Goal: Transaction & Acquisition: Purchase product/service

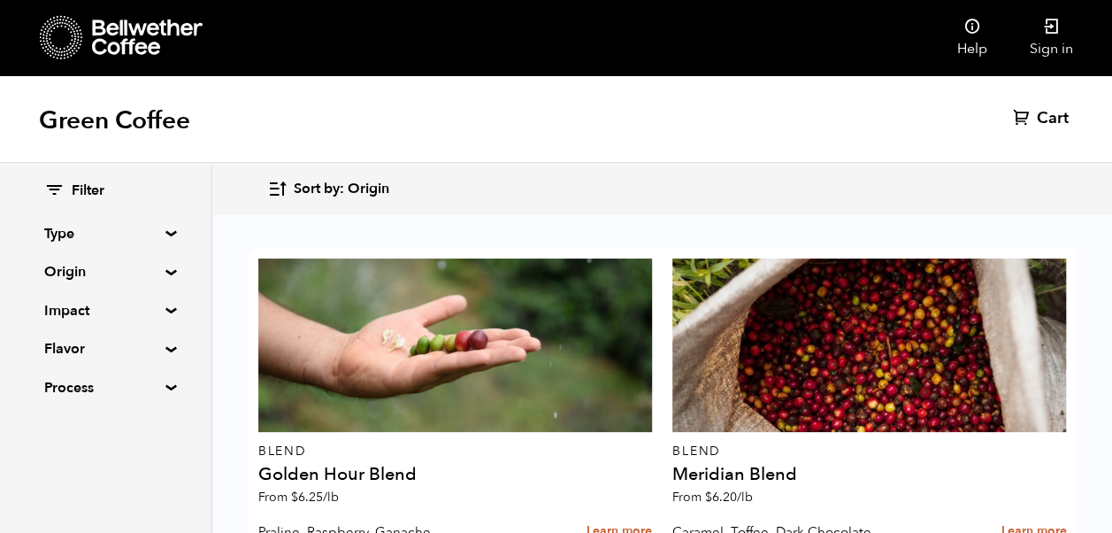
scroll to position [1125, 0]
click at [157, 261] on summary "Origin" at bounding box center [105, 271] width 122 height 21
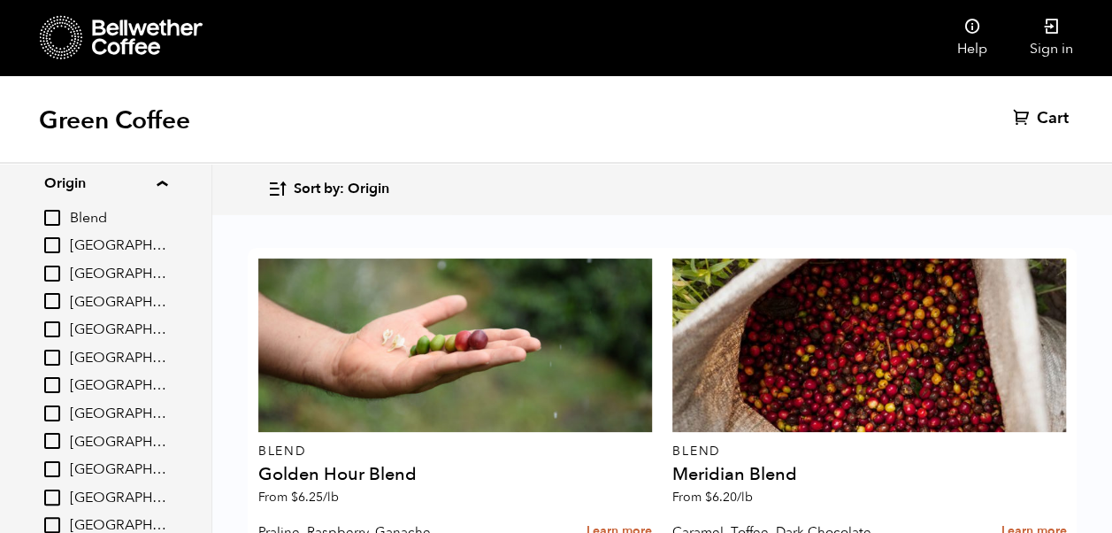
scroll to position [141, 0]
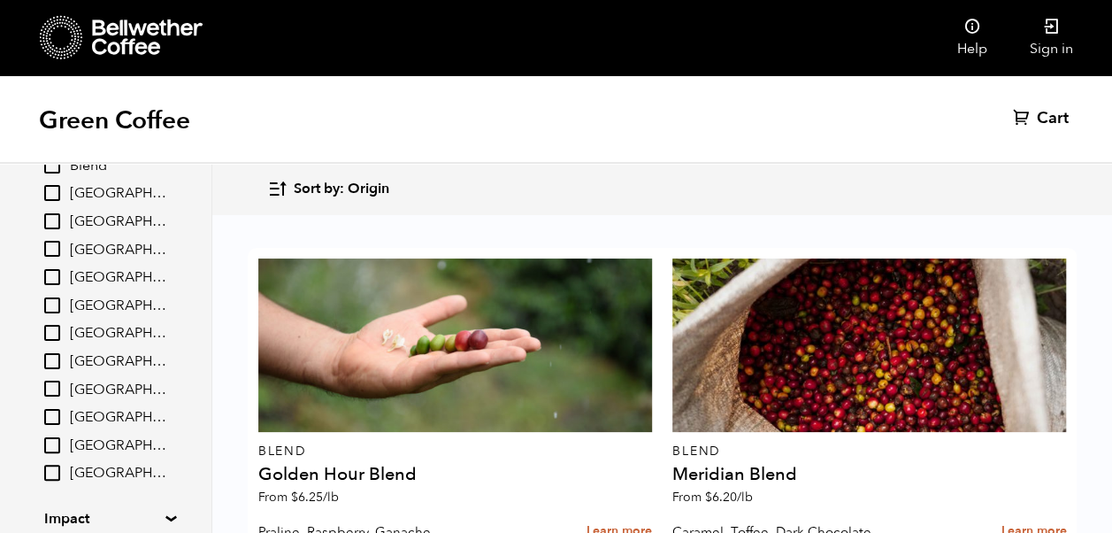
click at [57, 389] on input "[GEOGRAPHIC_DATA]" at bounding box center [52, 388] width 16 height 16
checkbox input "true"
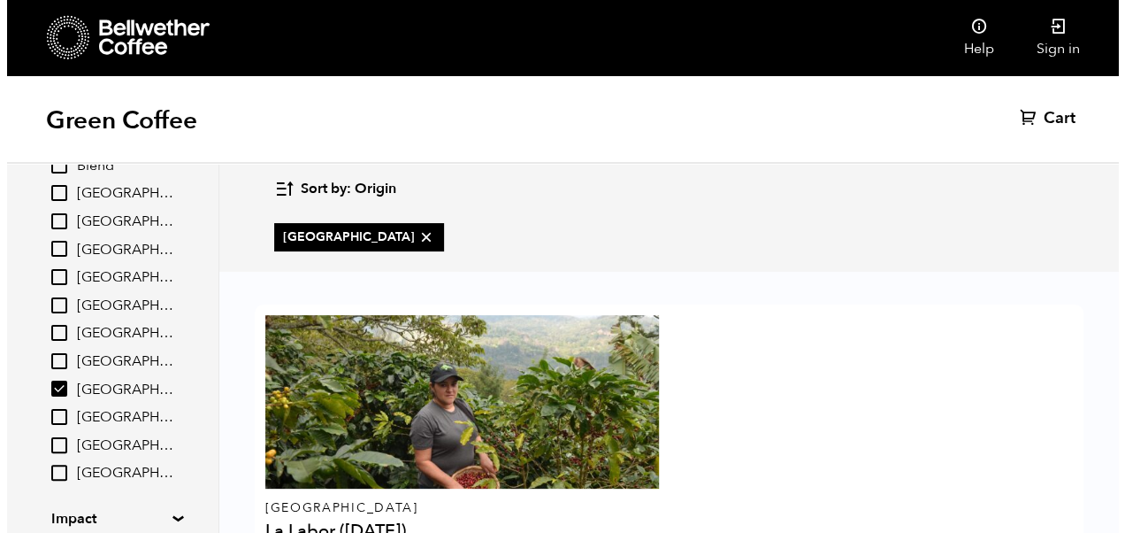
scroll to position [181, 0]
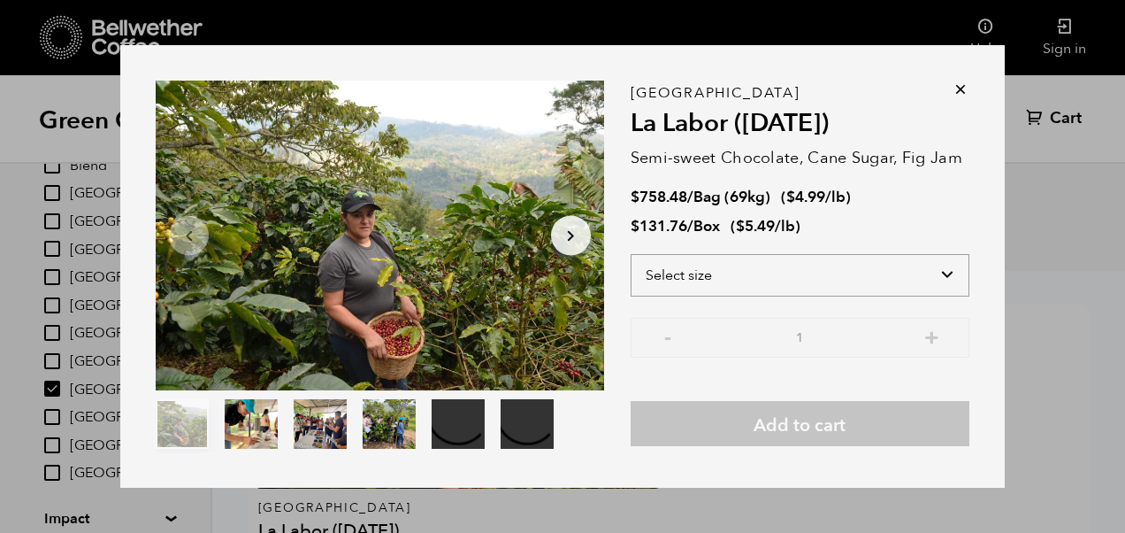
click at [935, 269] on select "Select size Bag (69kg) (152 lbs) Box (24 lbs)" at bounding box center [800, 275] width 339 height 42
select select "bag-2"
click at [631, 254] on select "Select size Bag (69kg) (152 lbs) Box (24 lbs)" at bounding box center [800, 275] width 339 height 42
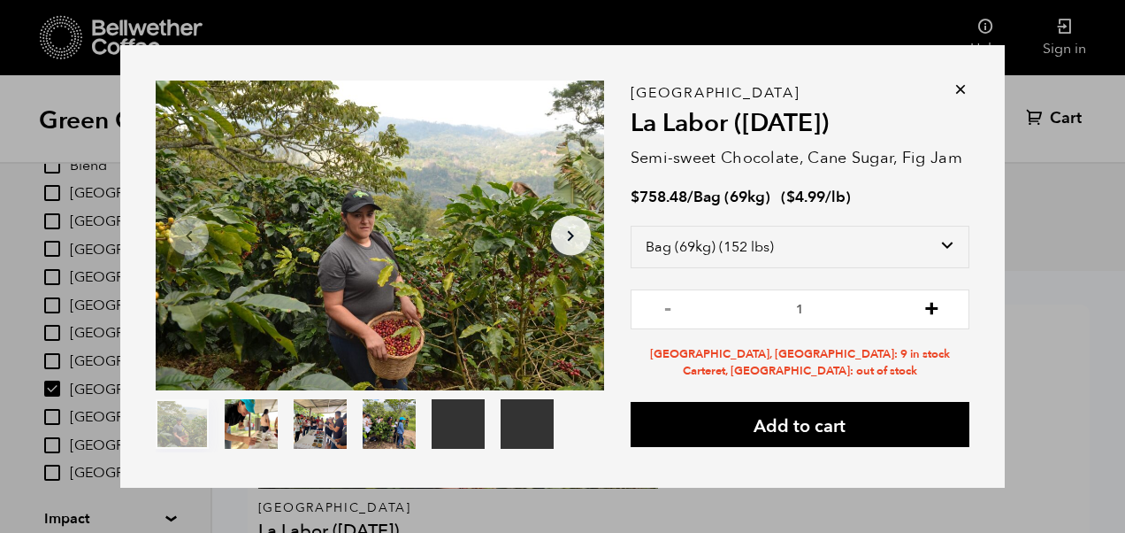
click at [928, 311] on button "+" at bounding box center [932, 307] width 22 height 18
click at [923, 313] on button "+" at bounding box center [932, 307] width 22 height 18
click at [926, 308] on button "+" at bounding box center [932, 307] width 22 height 18
click at [922, 309] on button "+" at bounding box center [932, 307] width 22 height 18
click at [921, 308] on button "+" at bounding box center [932, 307] width 22 height 18
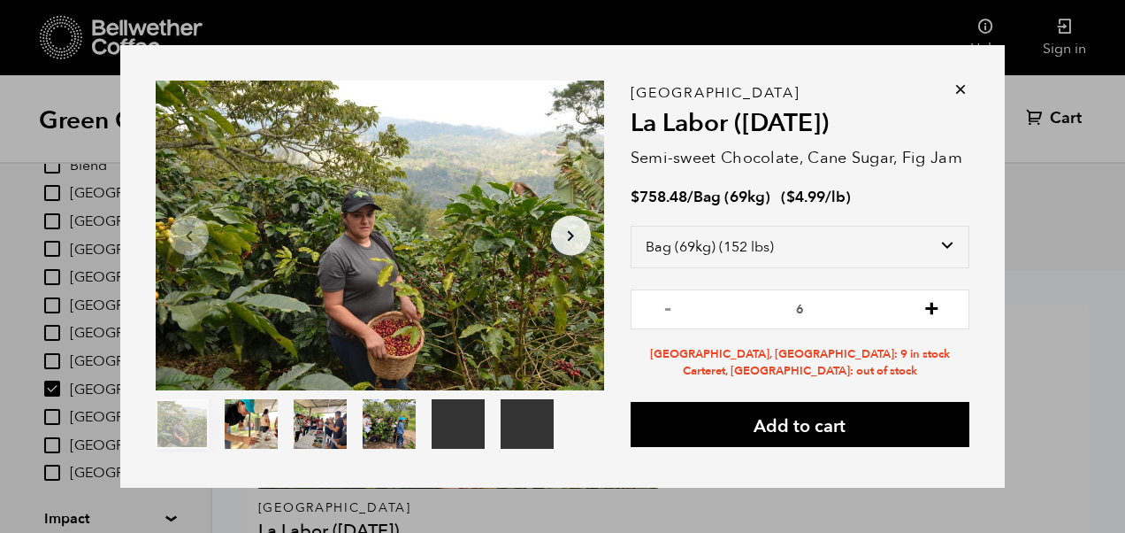
click at [921, 308] on button "+" at bounding box center [932, 307] width 22 height 18
click at [921, 306] on button "+" at bounding box center [932, 307] width 22 height 18
click at [924, 303] on button "+" at bounding box center [932, 307] width 22 height 18
type input "9"
click at [895, 420] on button "Add to cart" at bounding box center [800, 424] width 339 height 45
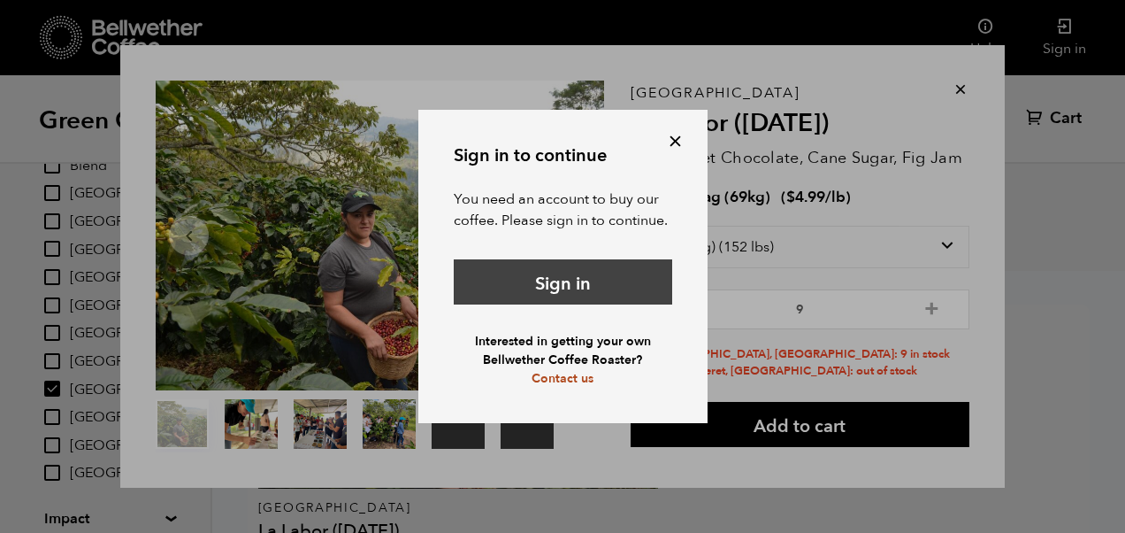
click at [591, 292] on link "Sign in" at bounding box center [563, 281] width 219 height 45
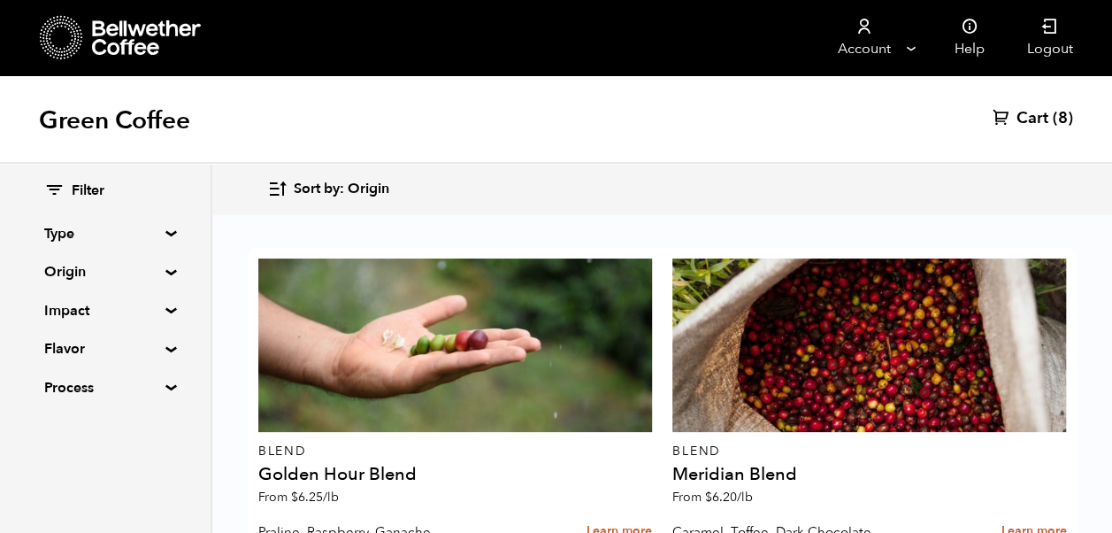
scroll to position [42, 0]
click at [157, 272] on summary "Origin" at bounding box center [105, 271] width 122 height 21
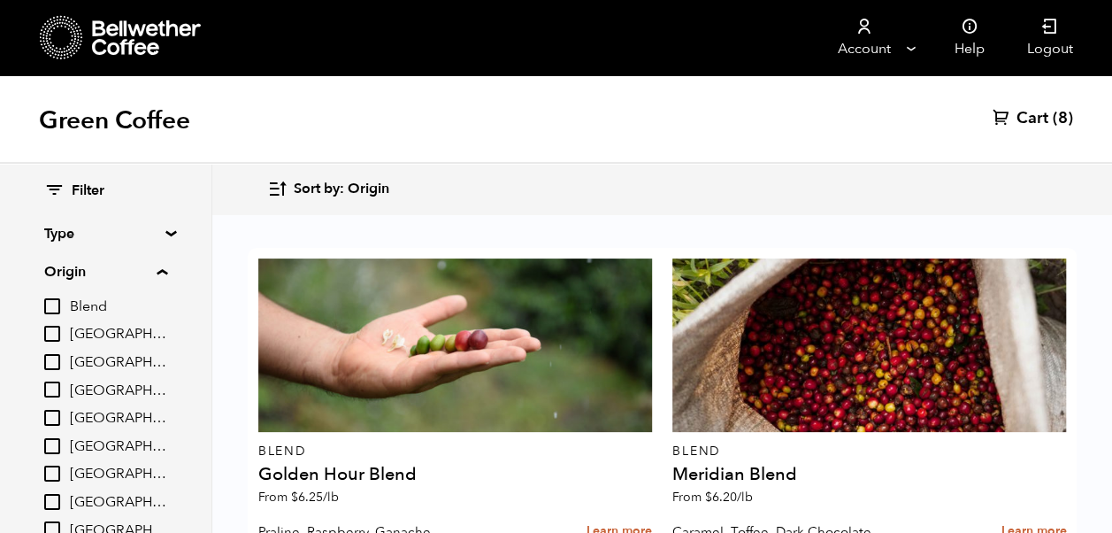
click at [54, 527] on input "[GEOGRAPHIC_DATA]" at bounding box center [52, 529] width 16 height 16
checkbox input "true"
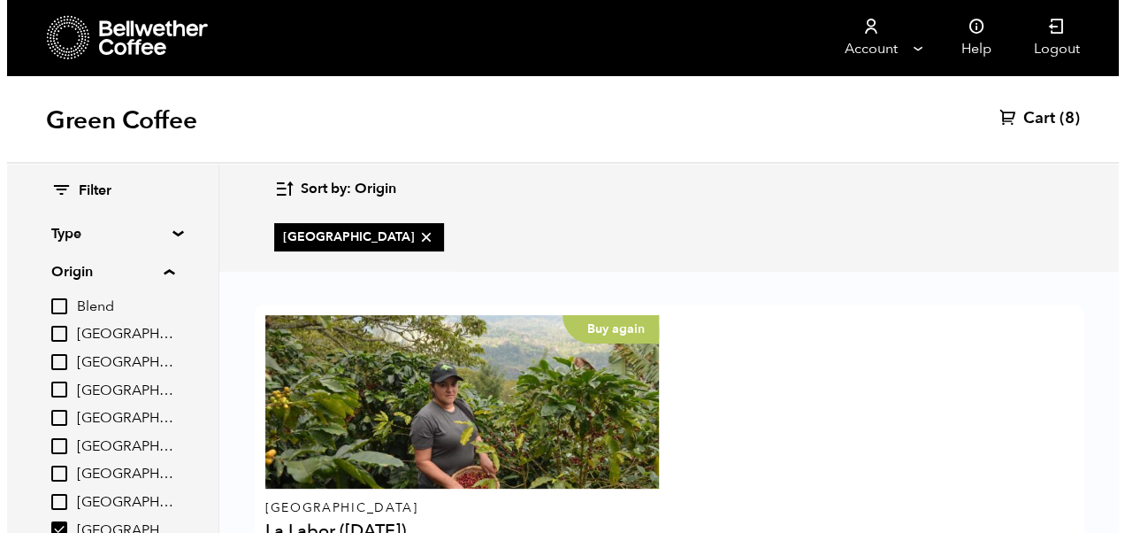
scroll to position [181, 0]
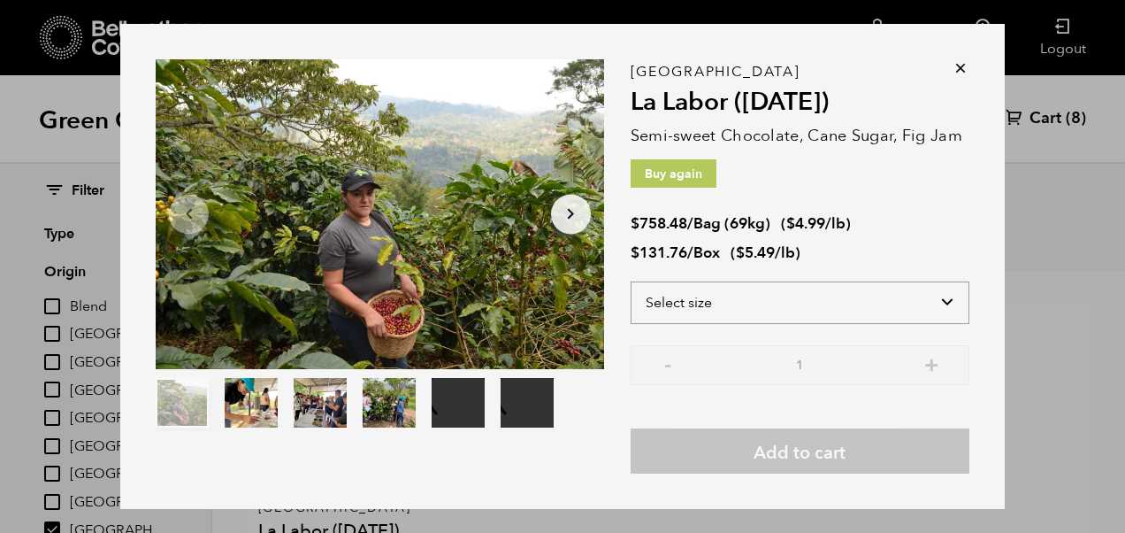
click at [941, 299] on select "Select size Bag (69kg) (152 lbs) Box (24 lbs)" at bounding box center [800, 302] width 339 height 42
select select "bag-2"
click at [631, 281] on select "Select size Bag (69kg) (152 lbs) Box (24 lbs)" at bounding box center [800, 302] width 339 height 42
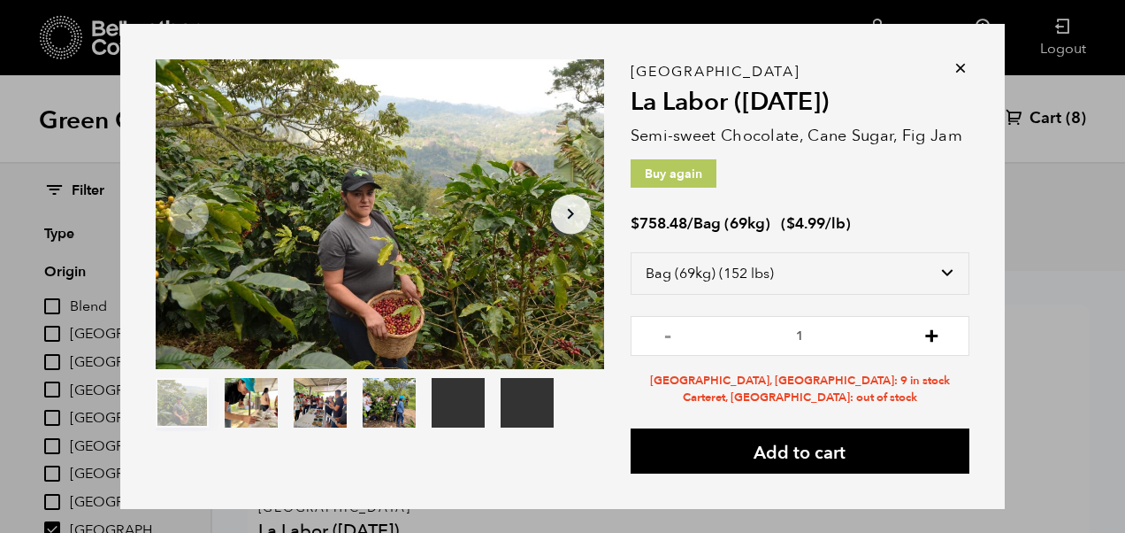
click at [922, 334] on button "+" at bounding box center [932, 334] width 22 height 18
click at [921, 336] on button "+" at bounding box center [932, 334] width 22 height 18
click at [922, 340] on button "+" at bounding box center [932, 334] width 22 height 18
click at [921, 342] on button "+" at bounding box center [932, 334] width 22 height 18
click at [921, 339] on button "+" at bounding box center [932, 334] width 22 height 18
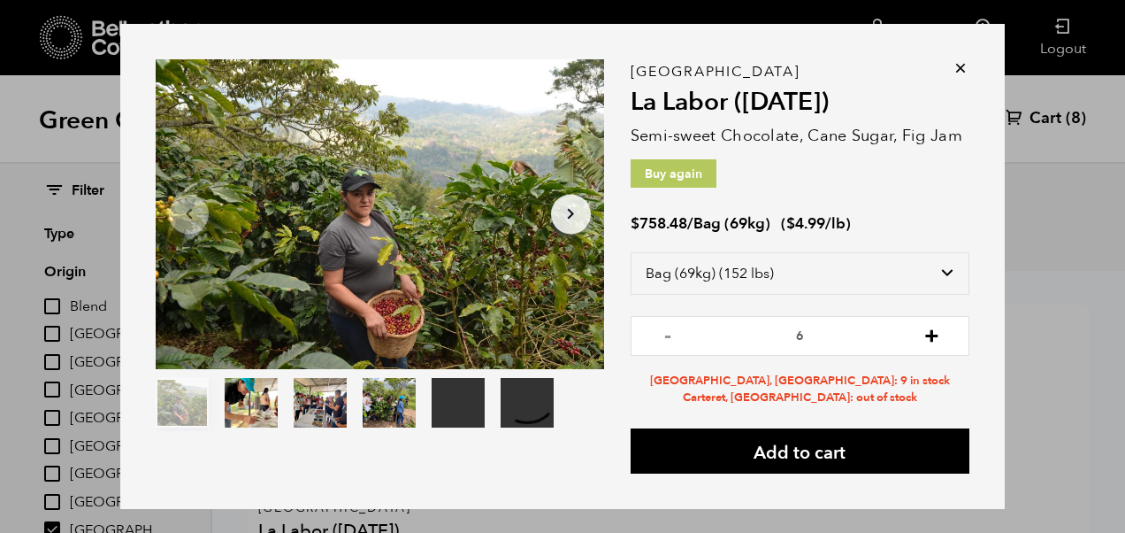
click at [921, 340] on button "+" at bounding box center [932, 334] width 22 height 18
click at [922, 331] on button "+" at bounding box center [932, 334] width 22 height 18
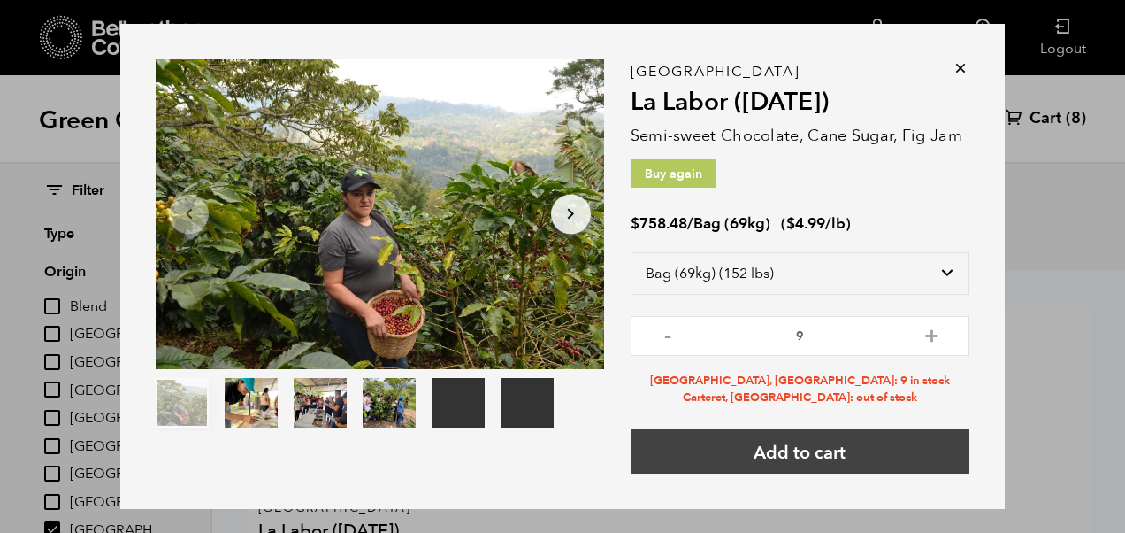
click at [879, 457] on button "Add to cart" at bounding box center [800, 450] width 339 height 45
click at [889, 455] on button "Add to cart" at bounding box center [800, 450] width 339 height 45
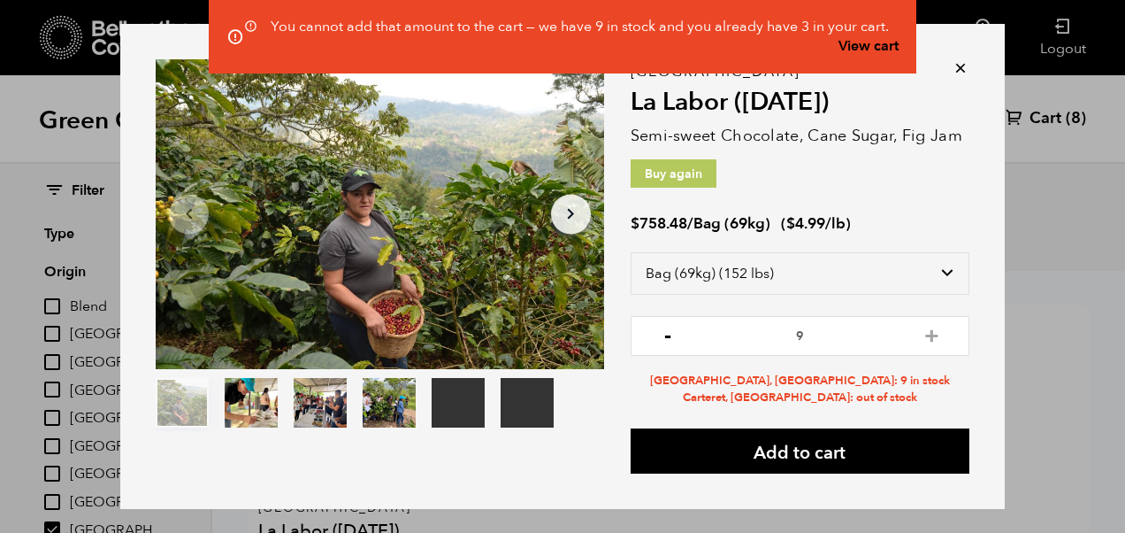
click at [657, 330] on button "-" at bounding box center [668, 334] width 22 height 18
click at [657, 336] on button "-" at bounding box center [668, 334] width 22 height 18
click at [657, 340] on button "-" at bounding box center [668, 334] width 22 height 18
click at [660, 340] on button "-" at bounding box center [668, 334] width 22 height 18
click at [929, 342] on button "+" at bounding box center [932, 334] width 22 height 18
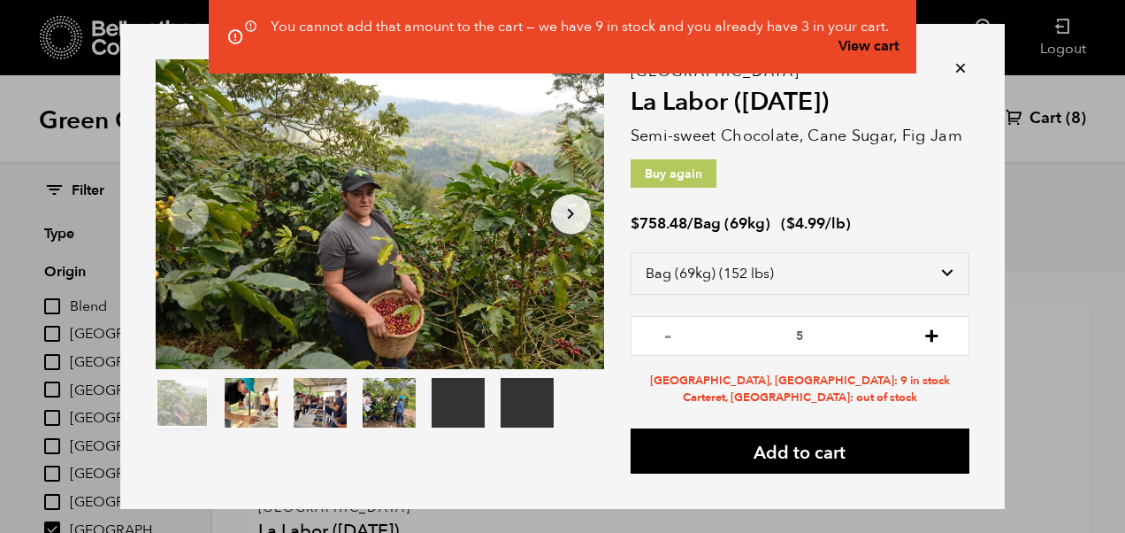
type input "6"
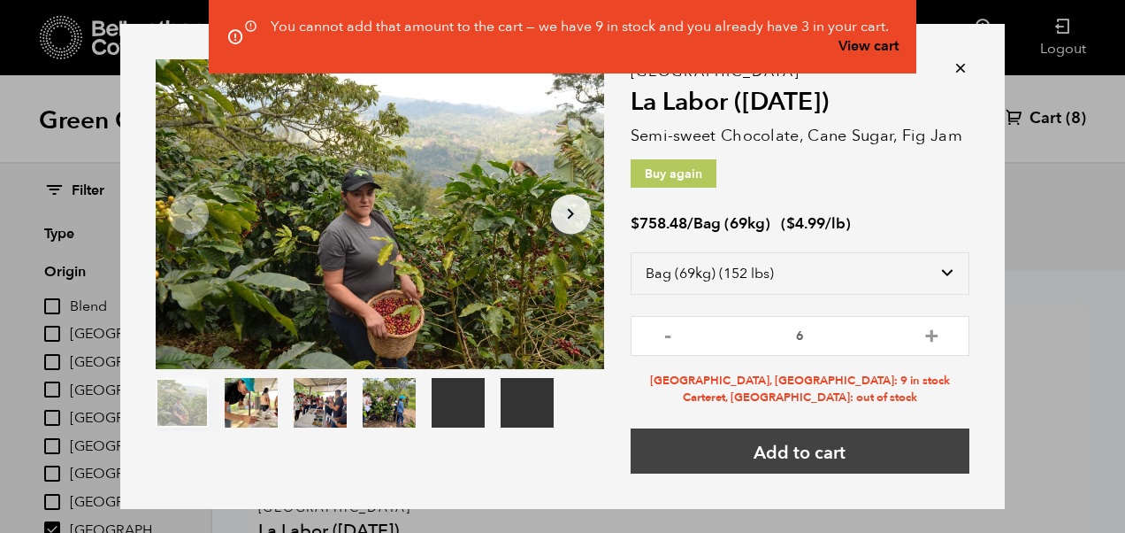
click at [828, 460] on button "Add to cart" at bounding box center [800, 450] width 339 height 45
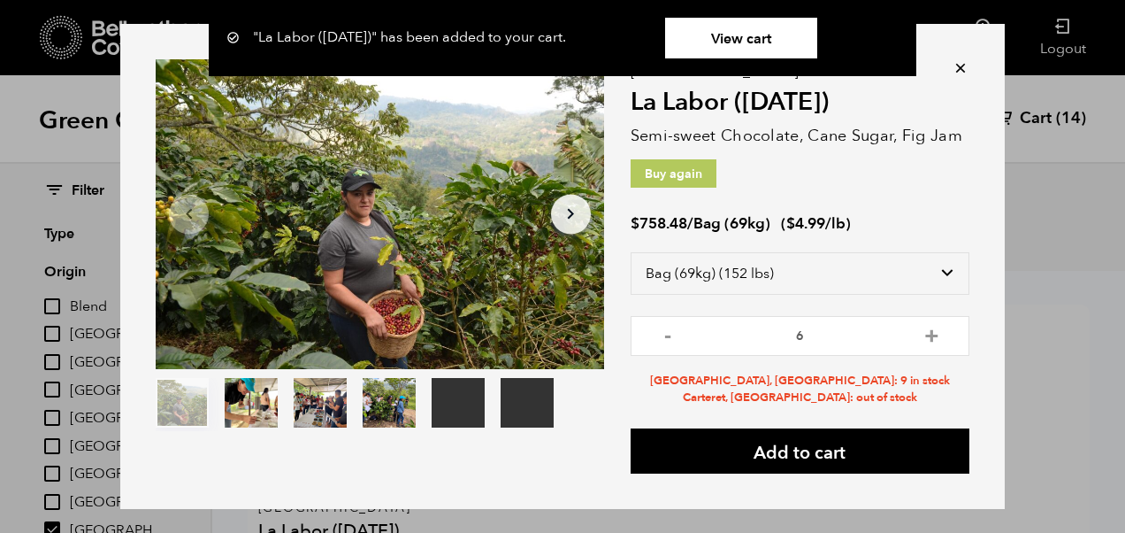
click at [769, 42] on link "View cart" at bounding box center [741, 38] width 152 height 41
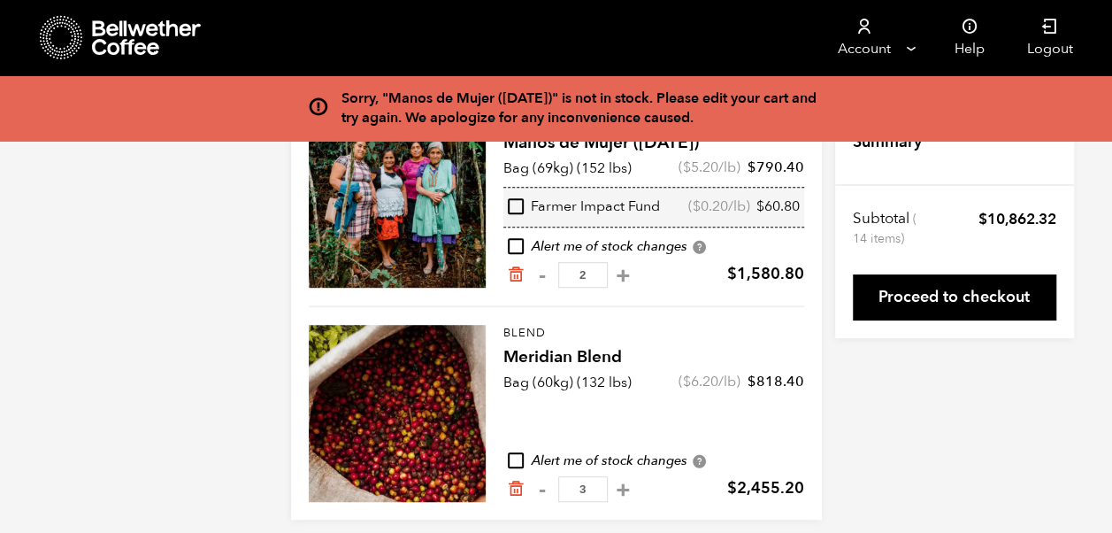
scroll to position [398, 0]
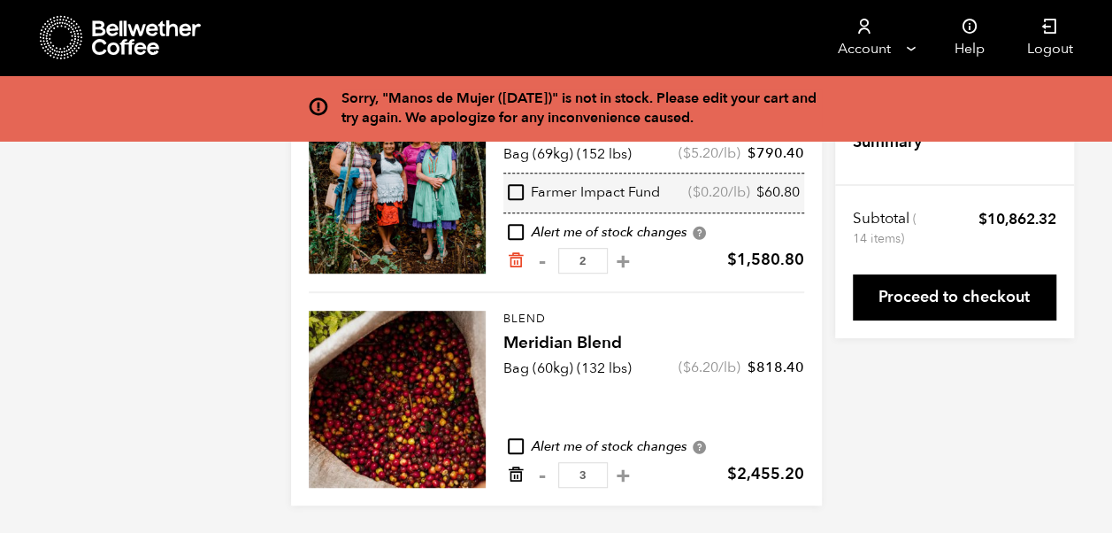
click at [518, 469] on icon "Remove from cart" at bounding box center [516, 474] width 18 height 18
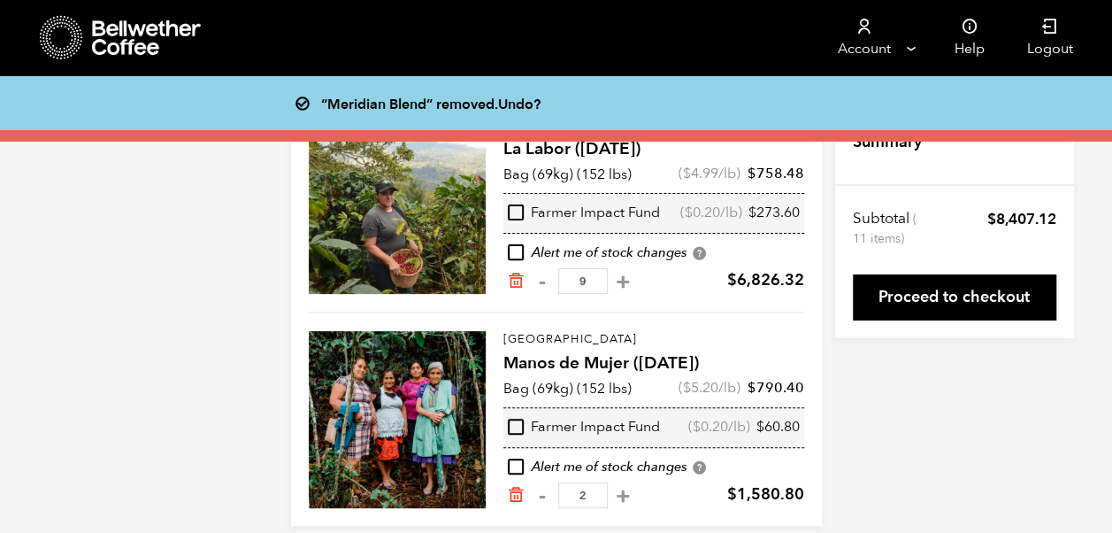
scroll to position [184, 0]
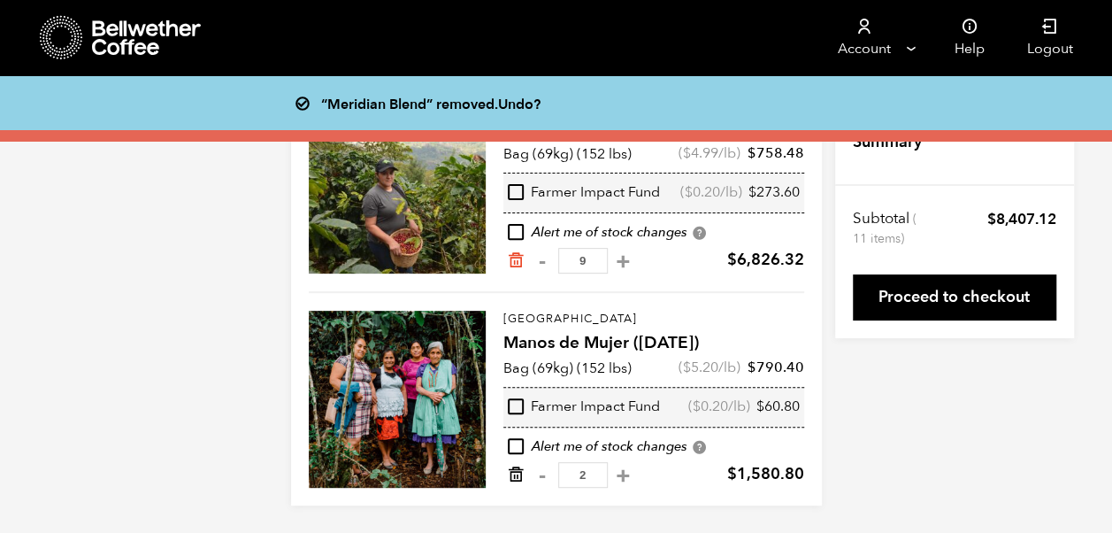
click at [511, 471] on icon "Remove from cart" at bounding box center [516, 474] width 18 height 18
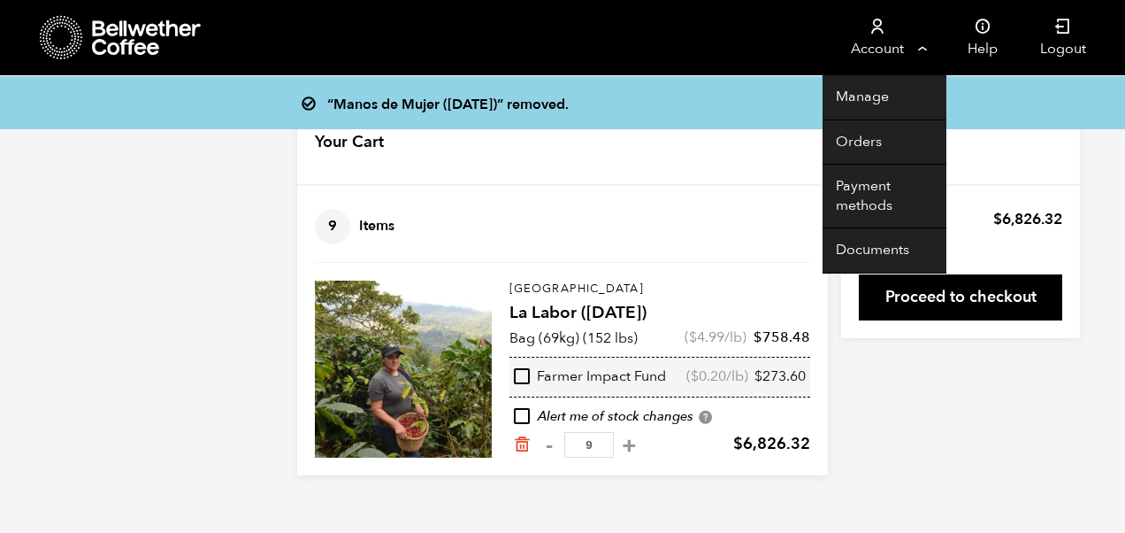
click at [883, 47] on link "Account" at bounding box center [877, 37] width 109 height 75
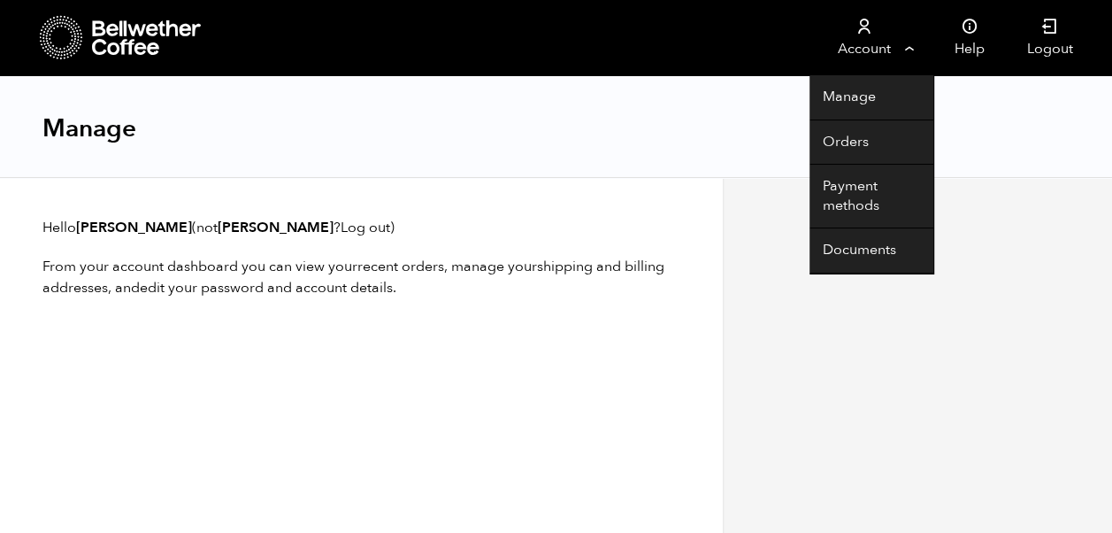
click at [872, 50] on link "Account" at bounding box center [864, 37] width 109 height 75
click at [869, 44] on link "Account" at bounding box center [864, 37] width 109 height 75
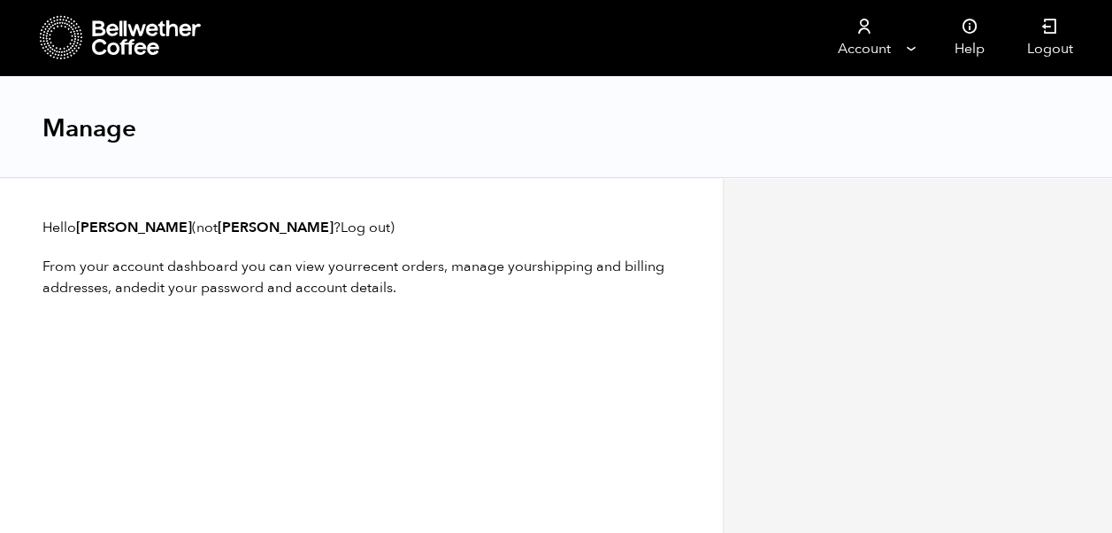
click at [68, 28] on icon at bounding box center [68, 28] width 1 height 1
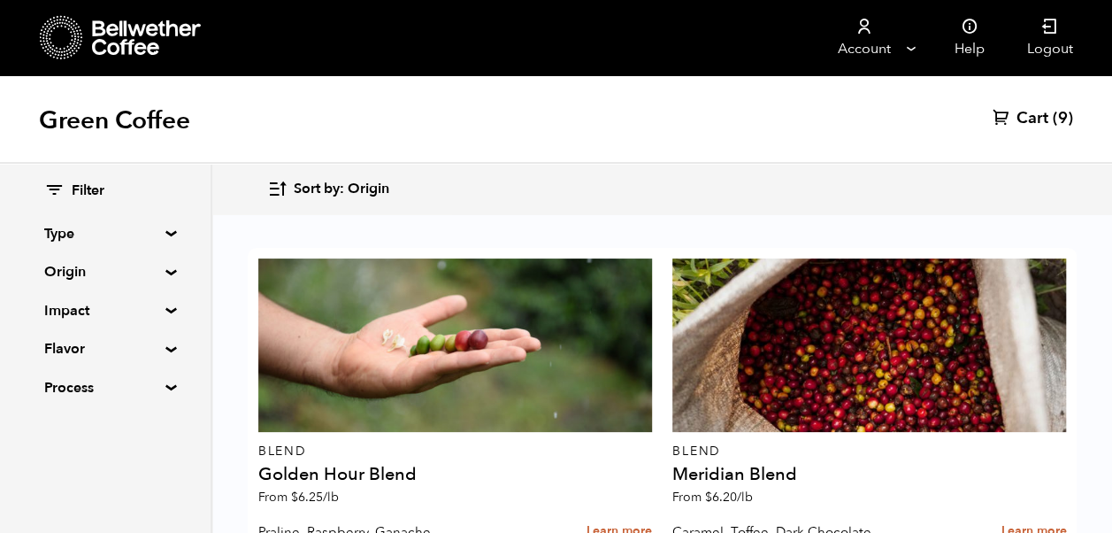
scroll to position [2285, 0]
click at [166, 270] on summary "Origin" at bounding box center [105, 271] width 122 height 21
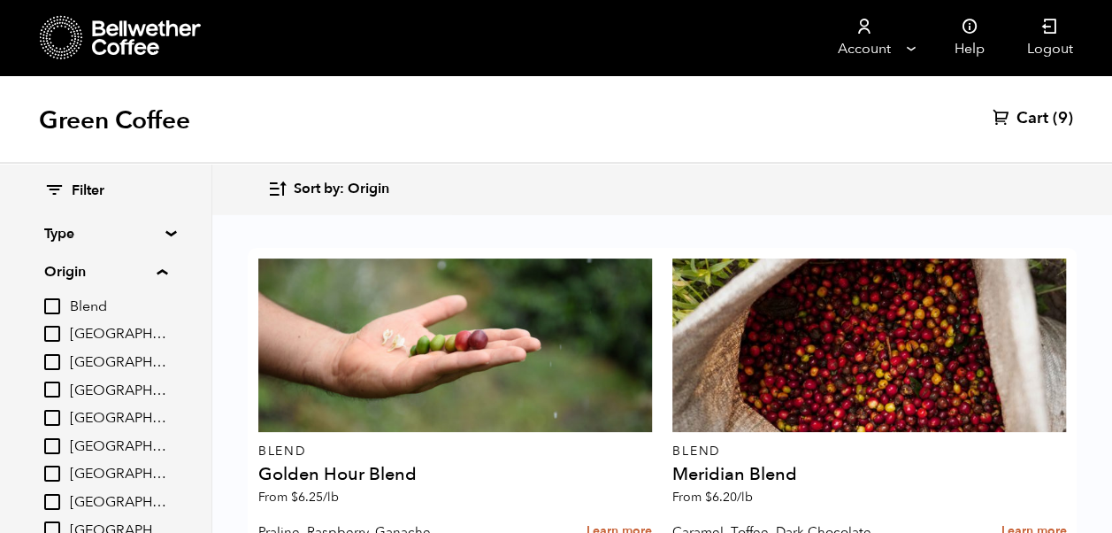
click at [58, 503] on input "[GEOGRAPHIC_DATA]" at bounding box center [52, 502] width 16 height 16
checkbox input "true"
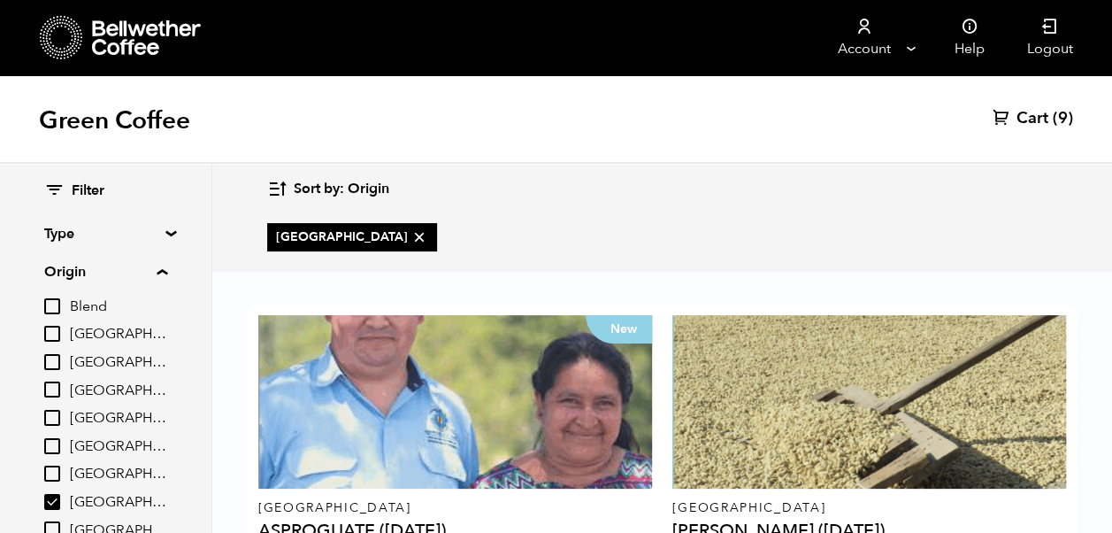
scroll to position [181, 0]
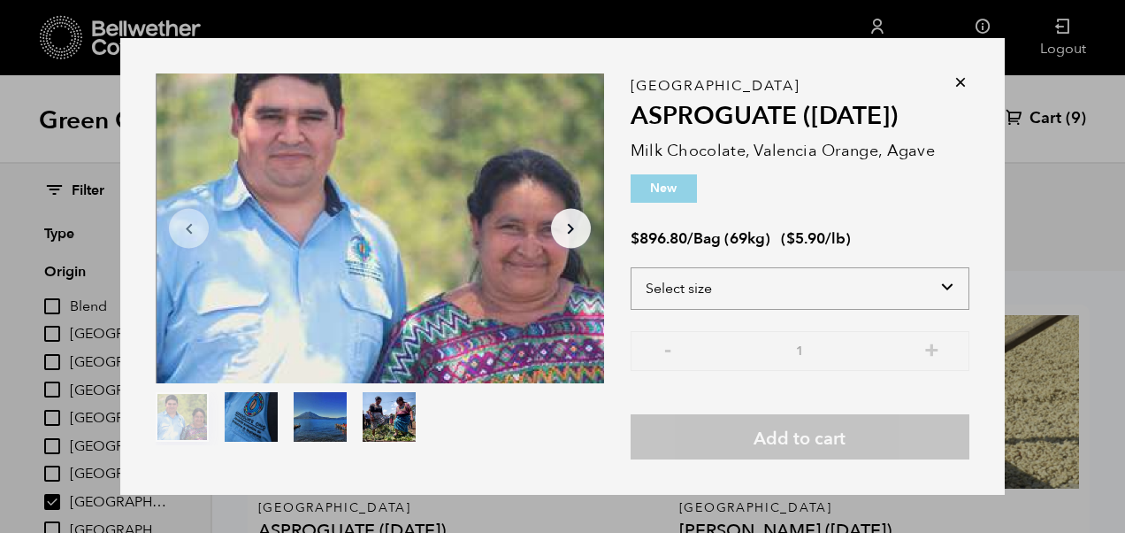
click at [933, 287] on select "Select size Bag (69kg) (152 lbs)" at bounding box center [800, 288] width 339 height 42
select select "bag-2"
click at [631, 267] on select "Select size Bag (69kg) (152 lbs)" at bounding box center [800, 288] width 339 height 42
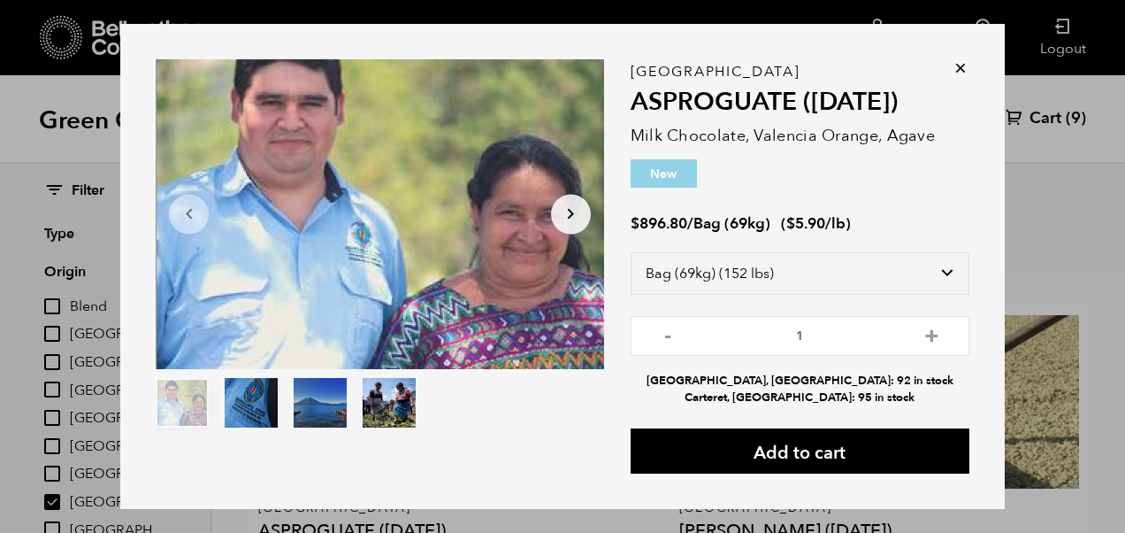
click at [963, 61] on icon at bounding box center [961, 68] width 18 height 18
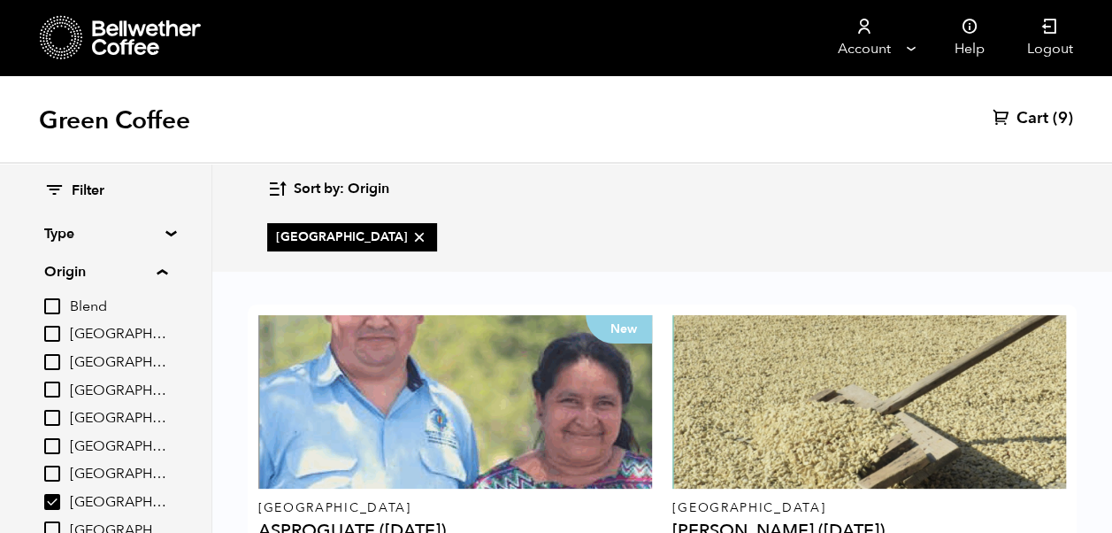
scroll to position [0, 0]
click at [411, 244] on icon at bounding box center [420, 237] width 18 height 18
checkbox input "false"
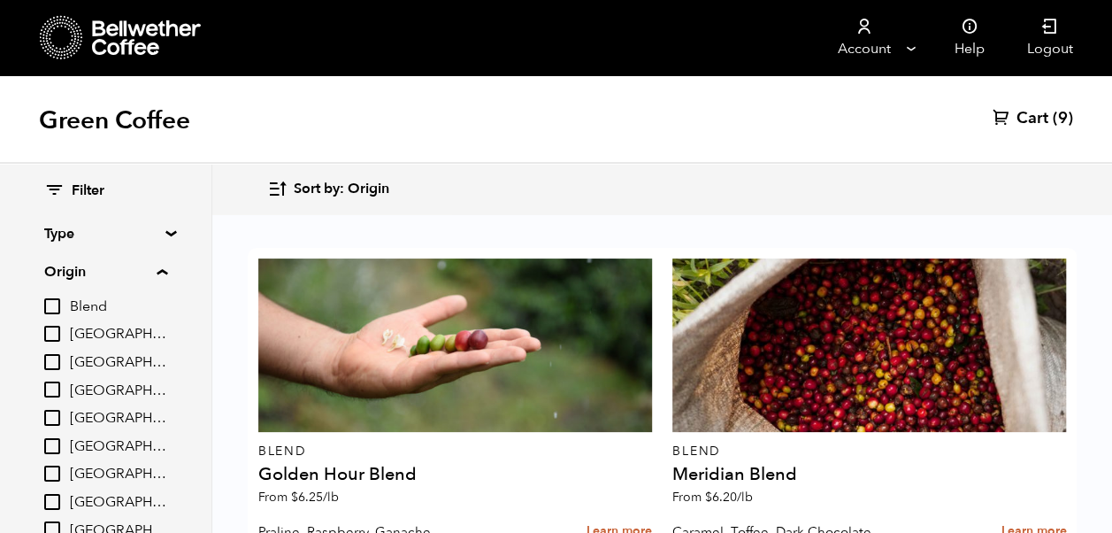
scroll to position [2254, 0]
click at [1055, 120] on span "(9)" at bounding box center [1063, 118] width 20 height 21
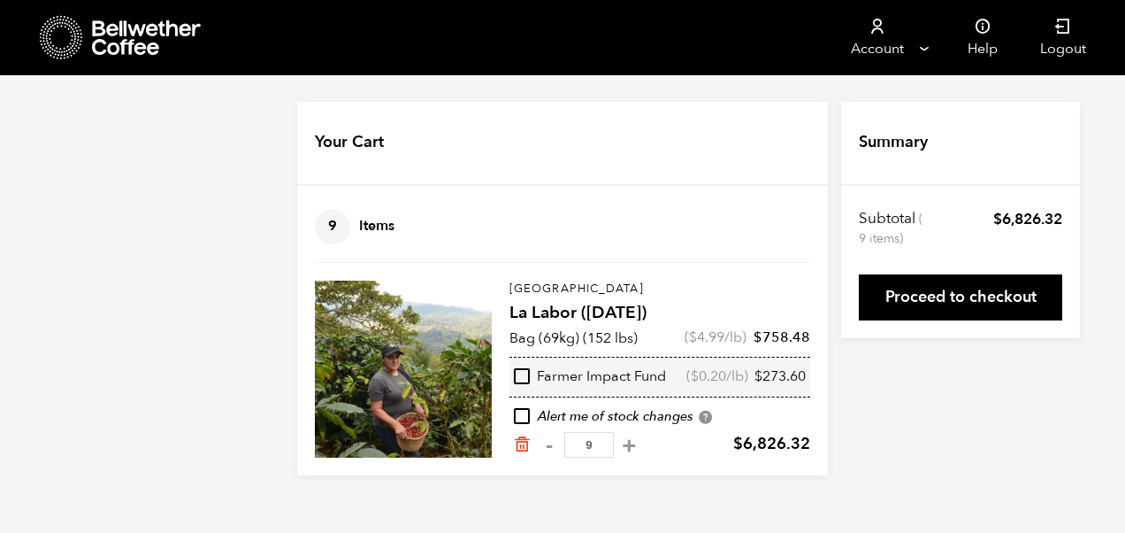
click at [58, 34] on icon at bounding box center [61, 37] width 43 height 45
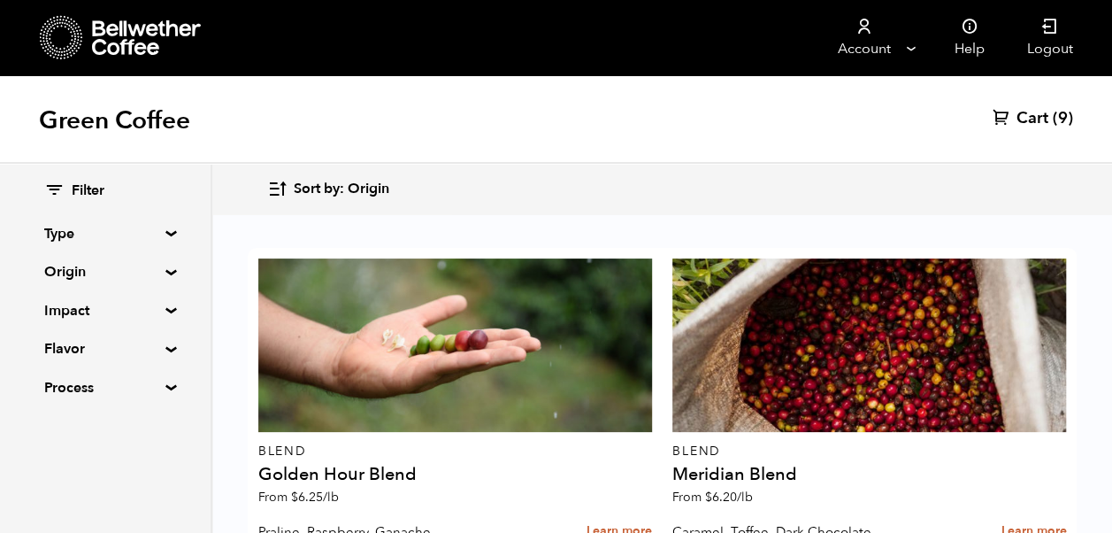
scroll to position [1663, 0]
click at [1053, 124] on span "(9)" at bounding box center [1063, 118] width 20 height 21
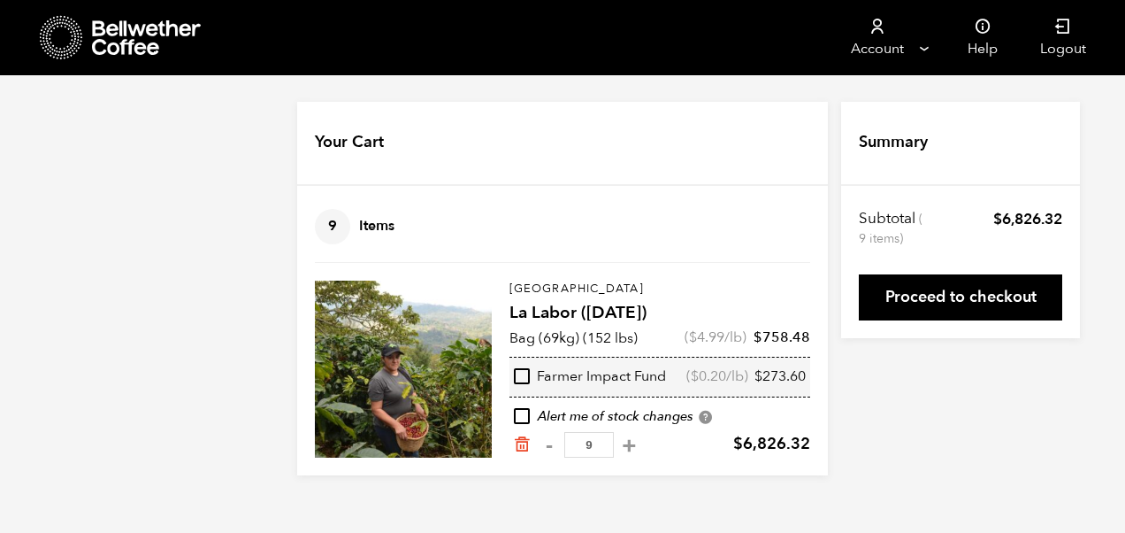
click at [1008, 303] on link "Proceed to checkout" at bounding box center [961, 297] width 204 height 46
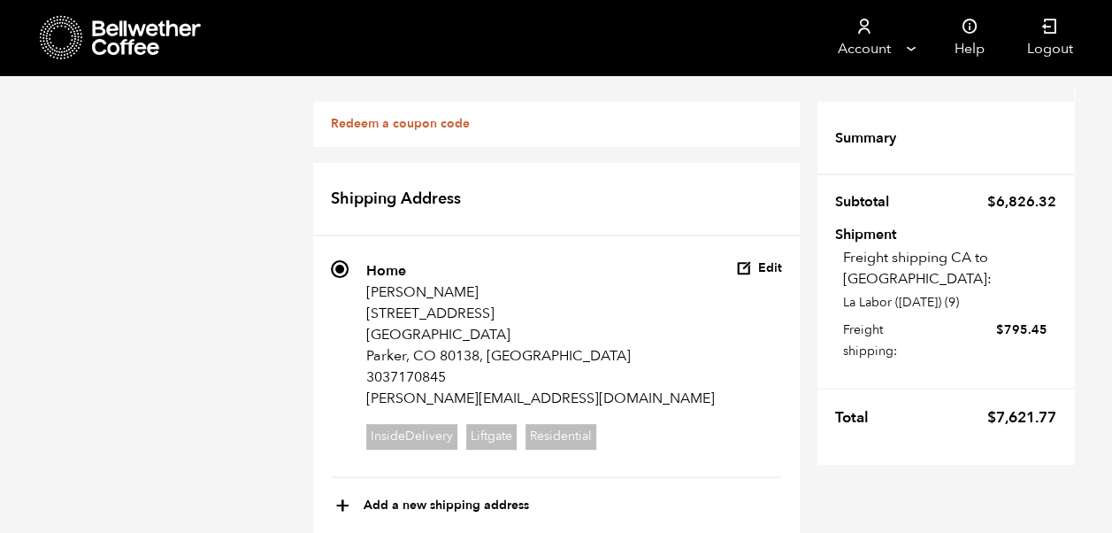
scroll to position [618, 0]
radio input "true"
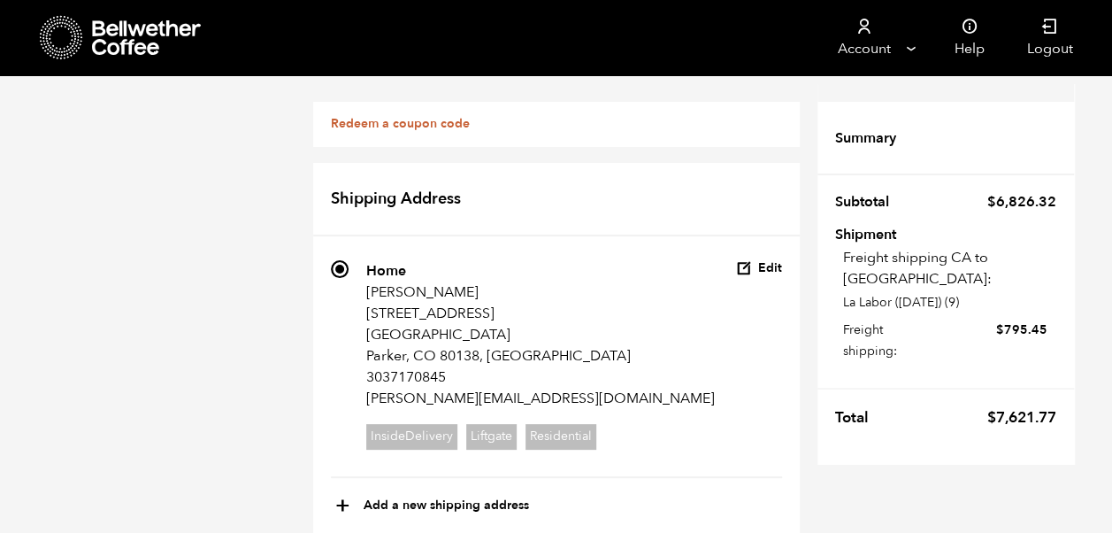
checkbox input "true"
